Goal: Task Accomplishment & Management: Complete application form

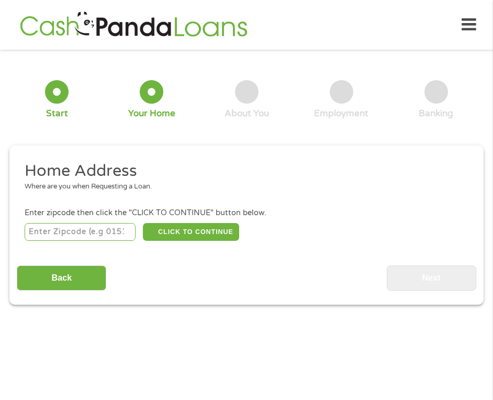
scroll to position [5, 0]
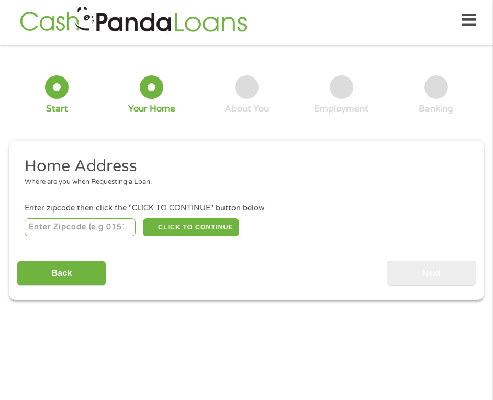
click at [115, 226] on input "number" at bounding box center [80, 227] width 111 height 18
type input "78217"
click at [216, 233] on button "CLICK TO CONTINUE" at bounding box center [191, 227] width 96 height 18
type input "78217"
type input "San Antonio"
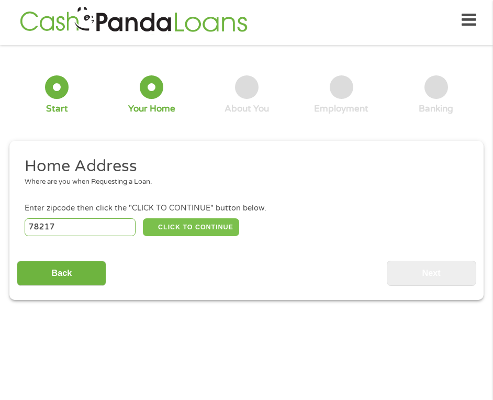
select select "[US_STATE]"
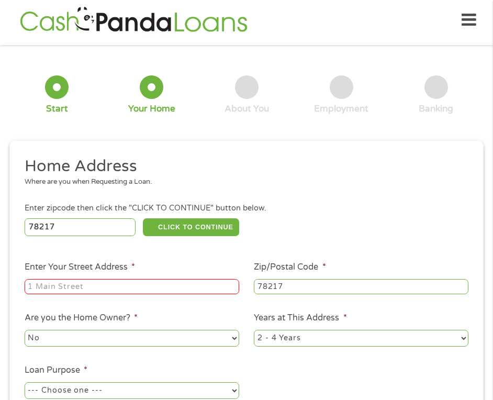
click at [164, 278] on div at bounding box center [132, 286] width 215 height 19
click at [165, 284] on input "Enter Your Street Address *" at bounding box center [132, 287] width 215 height 16
type input "[STREET_ADDRESS]"
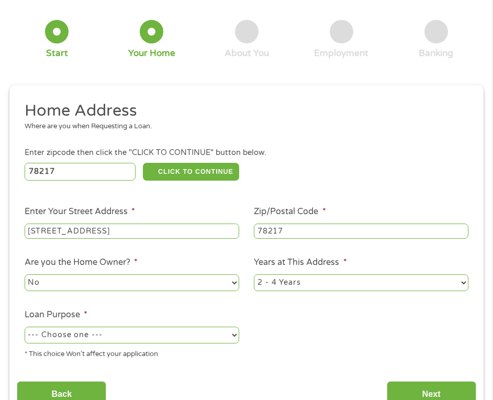
scroll to position [162, 0]
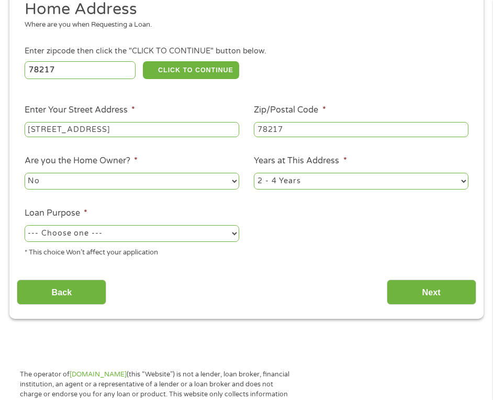
click at [107, 231] on select "--- Choose one --- Pay Bills Debt Consolidation Home Improvement Major Purchase…" at bounding box center [132, 233] width 215 height 17
select select "other"
click at [25, 225] on select "--- Choose one --- Pay Bills Debt Consolidation Home Improvement Major Purchase…" at bounding box center [132, 233] width 215 height 17
click at [408, 296] on input "Next" at bounding box center [432, 293] width 90 height 26
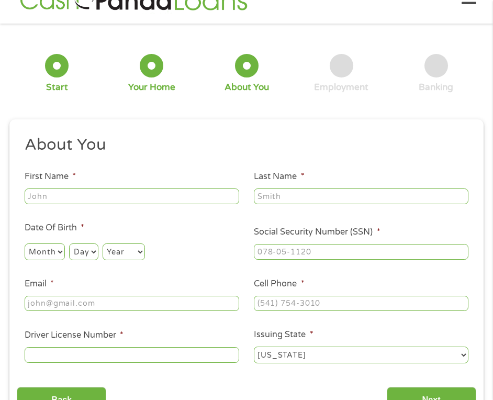
scroll to position [5, 0]
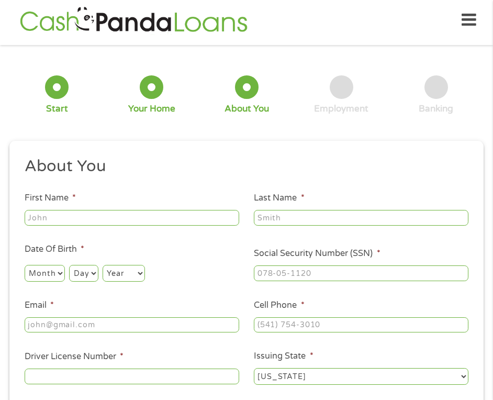
click at [184, 213] on input "First Name *" at bounding box center [132, 218] width 215 height 16
type input "[PERSON_NAME]"
type input "[EMAIL_ADDRESS][DOMAIN_NAME]"
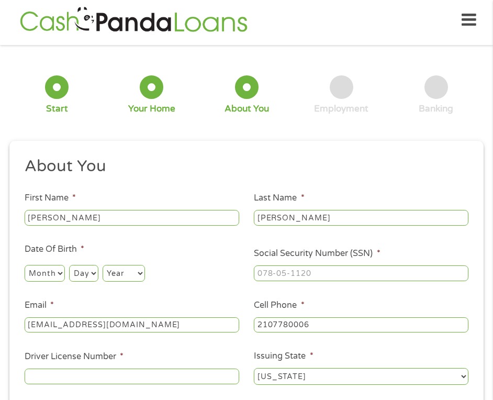
type input "[PHONE_NUMBER]"
click at [48, 273] on select "Month 1 2 3 4 5 6 7 8 9 10 11 12" at bounding box center [45, 273] width 40 height 17
select select "11"
click at [25, 265] on select "Month 1 2 3 4 5 6 7 8 9 10 11 12" at bounding box center [45, 273] width 40 height 17
click at [76, 269] on select "Day 1 2 3 4 5 6 7 8 9 10 11 12 13 14 15 16 17 18 19 20 21 22 23 24 25 26 27 28 …" at bounding box center [83, 273] width 29 height 17
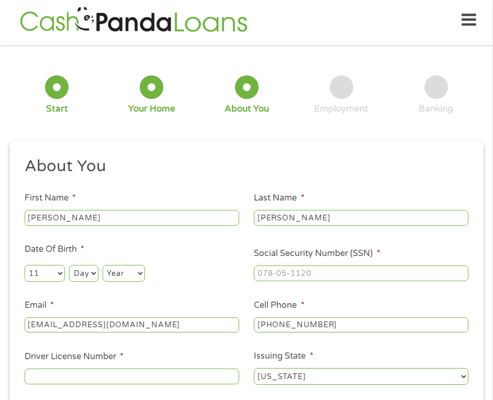
select select "13"
click at [69, 265] on select "Day 1 2 3 4 5 6 7 8 9 10 11 12 13 14 15 16 17 18 19 20 21 22 23 24 25 26 27 28 …" at bounding box center [83, 273] width 29 height 17
drag, startPoint x: 113, startPoint y: 265, endPoint x: 114, endPoint y: 270, distance: 5.3
click at [113, 266] on select "Year [DATE] 2006 2005 2004 2003 2002 2001 2000 1999 1998 1997 1996 1995 1994 19…" at bounding box center [124, 273] width 42 height 17
select select "1986"
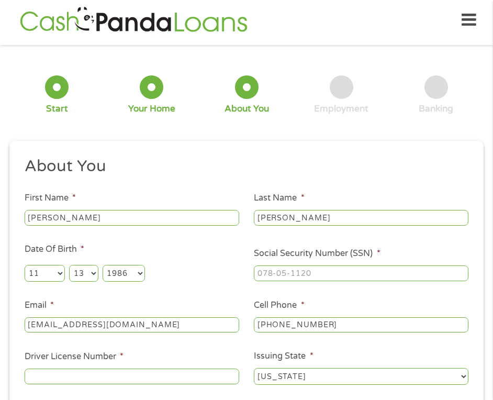
click at [103, 265] on select "Year [DATE] 2006 2005 2004 2003 2002 2001 2000 1999 1998 1997 1996 1995 1994 19…" at bounding box center [124, 273] width 42 height 17
click at [289, 267] on input "___-__-____" at bounding box center [361, 274] width 215 height 16
type input "629-14-2250"
click at [248, 298] on ul "About You This field is hidden when viewing the form Title * --- Choose one ---…" at bounding box center [246, 275] width 459 height 238
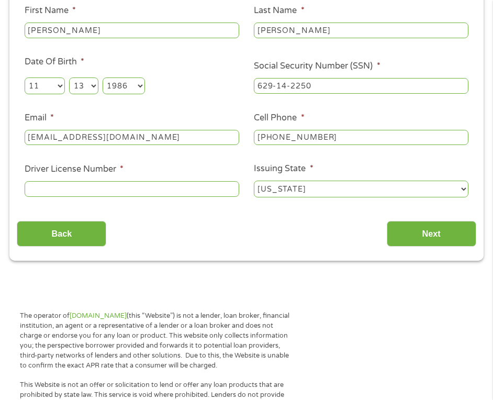
scroll to position [214, 0]
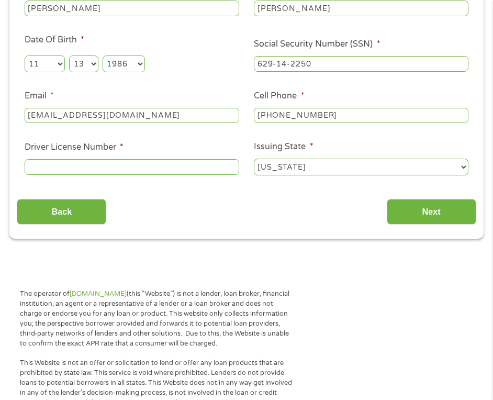
click at [188, 171] on input "Driver License Number *" at bounding box center [132, 167] width 215 height 16
type input "22712557"
click at [420, 203] on input "Next" at bounding box center [432, 212] width 90 height 26
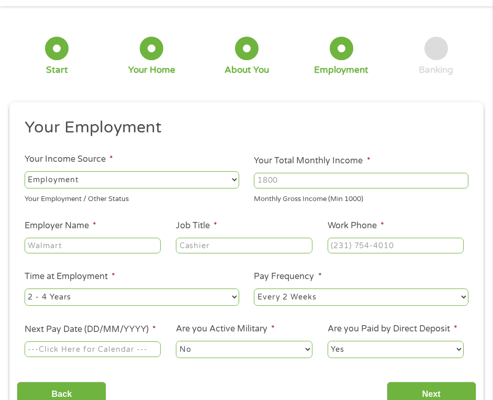
scroll to position [5, 0]
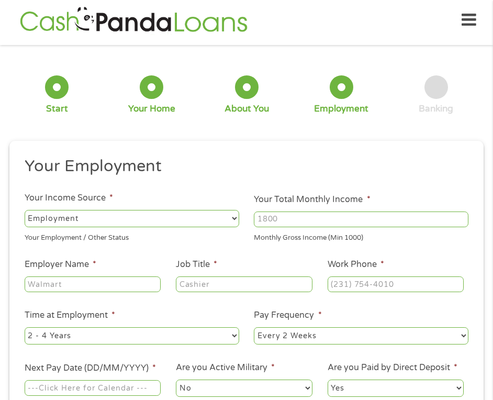
click at [361, 223] on input "Your Total Monthly Income *" at bounding box center [361, 220] width 215 height 16
type input "2300"
click at [94, 278] on input "Employer Name *" at bounding box center [93, 285] width 137 height 16
type input "Physicians Primecare"
type input "PCR III"
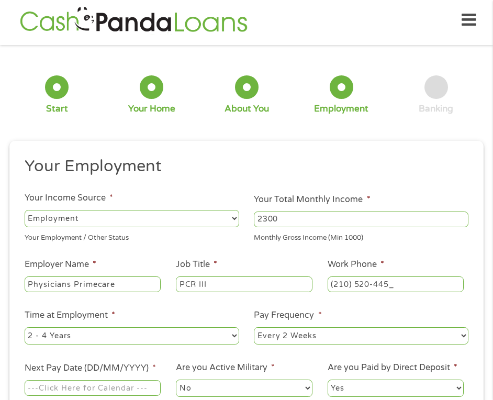
type input "[PHONE_NUMBER]"
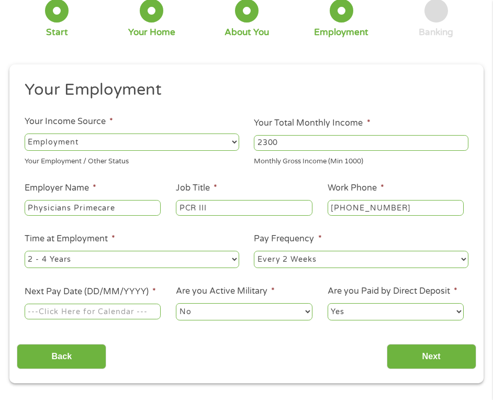
scroll to position [109, 0]
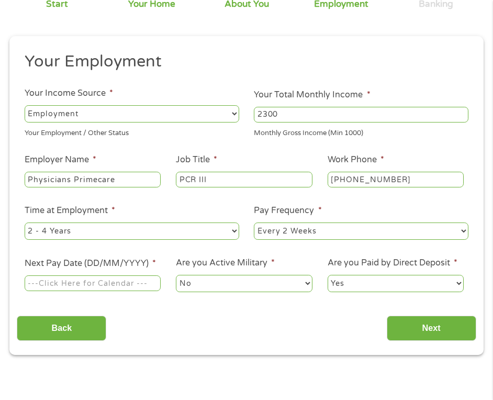
click at [187, 226] on select "--- Choose one --- 1 Year or less 1 - 2 Years 2 - 4 Years Over 4 Years" at bounding box center [132, 231] width 215 height 17
select select "24months"
click at [25, 223] on select "--- Choose one --- 1 Year or less 1 - 2 Years 2 - 4 Years Over 4 Years" at bounding box center [132, 231] width 215 height 17
click at [137, 289] on input "Next Pay Date (DD/MM/YYYY) *" at bounding box center [93, 284] width 137 height 16
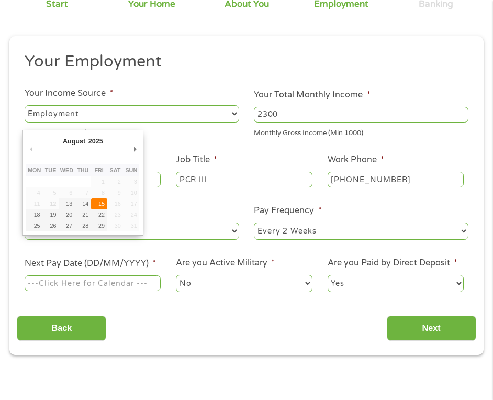
type input "[DATE]"
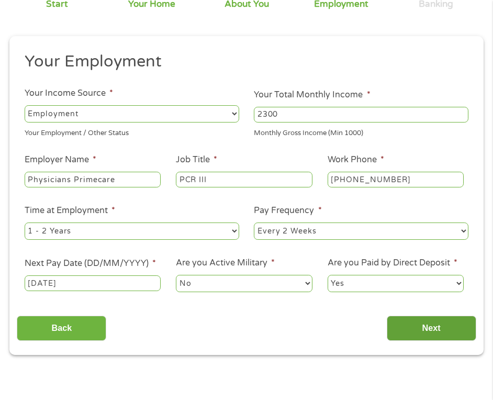
click at [431, 324] on input "Next" at bounding box center [432, 329] width 90 height 26
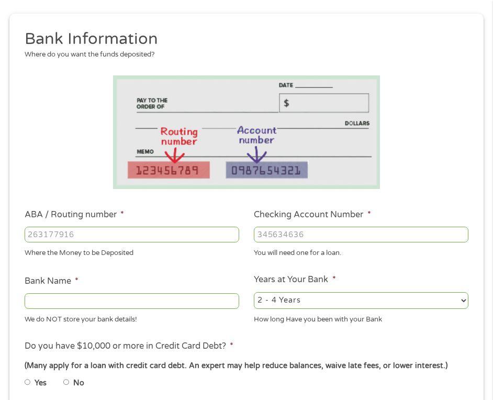
scroll to position [162, 0]
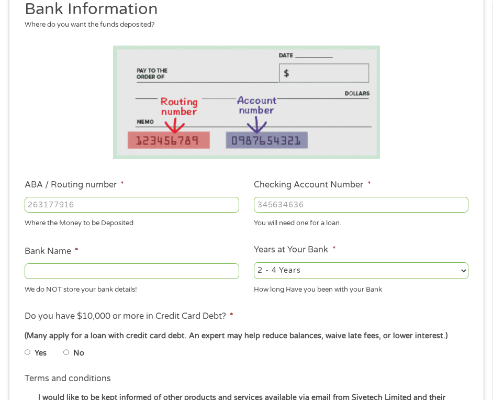
click at [71, 199] on input "ABA / Routing number *" at bounding box center [132, 205] width 215 height 16
type input "114000093"
type input "FROST BANK"
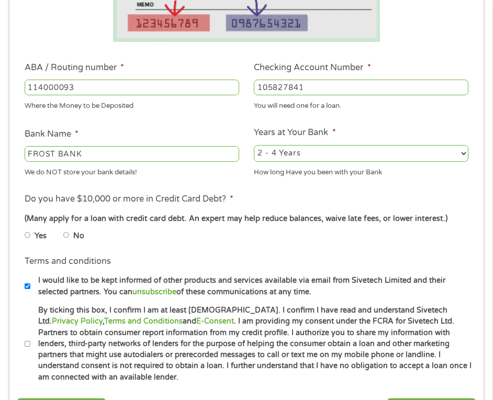
scroll to position [319, 0]
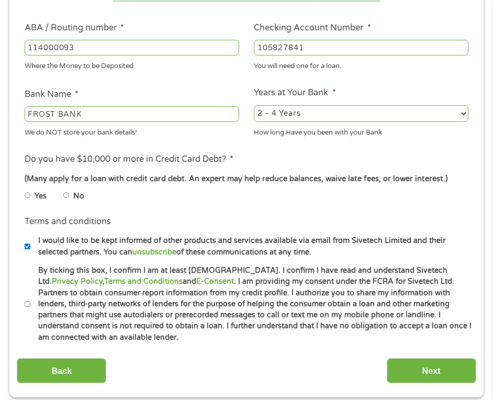
type input "105827841"
click at [76, 193] on label "No" at bounding box center [78, 197] width 11 height 12
click at [70, 193] on input "No" at bounding box center [66, 195] width 6 height 13
radio input "true"
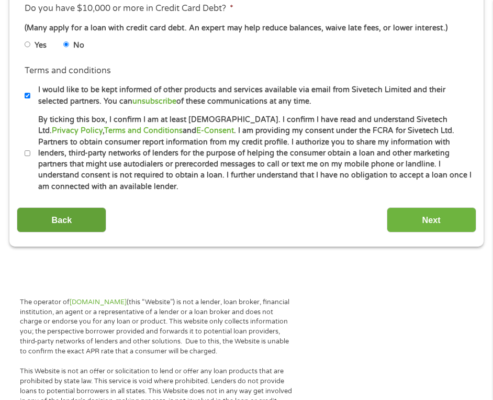
scroll to position [476, 0]
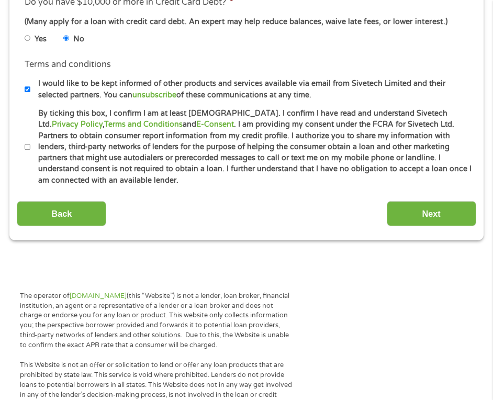
click at [27, 147] on input "By ticking this box, I confirm I am at least [DEMOGRAPHIC_DATA]. I confirm I ha…" at bounding box center [28, 147] width 6 height 13
checkbox input "true"
click at [453, 214] on input "Next" at bounding box center [432, 214] width 90 height 26
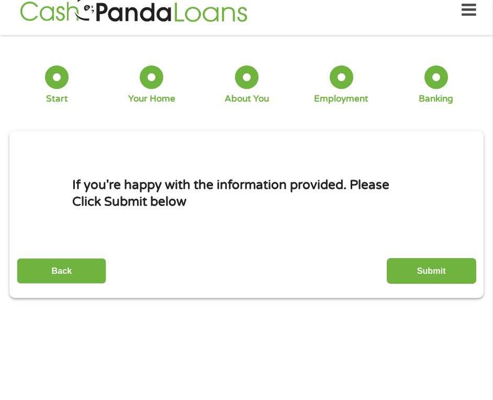
scroll to position [5, 0]
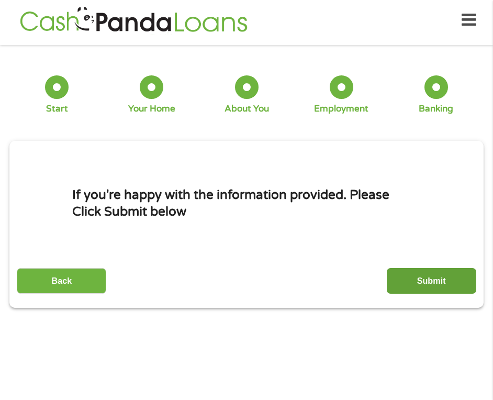
click at [412, 278] on input "Submit" at bounding box center [432, 281] width 90 height 26
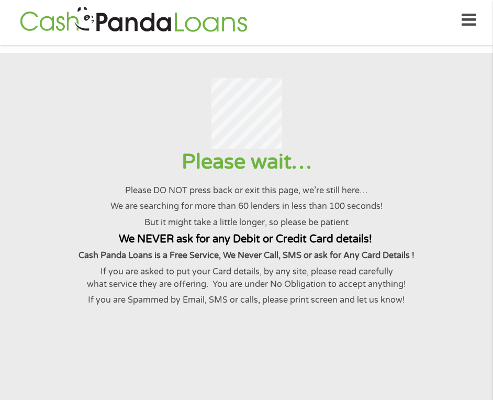
scroll to position [0, 0]
